Goal: Check status

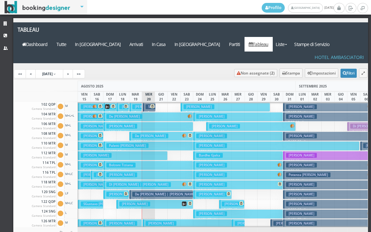
click at [179, 171] on button "Sapienza Antonino € 397.60 7 notti 3 Adulti + 1 Bambino (12 anni)" at bounding box center [147, 175] width 89 height 9
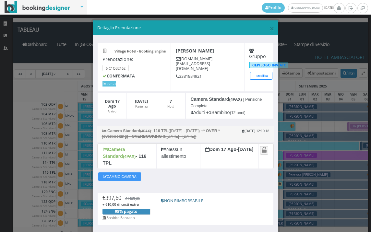
click at [111, 140] on small "Camera Standard (4PAX) - 116 TPL (Dom 17 Ago - Sab 23 Ago) + * OVER * (overbook…" at bounding box center [163, 134] width 132 height 16
click at [269, 28] on span "×" at bounding box center [271, 28] width 5 height 11
